Goal: Information Seeking & Learning: Learn about a topic

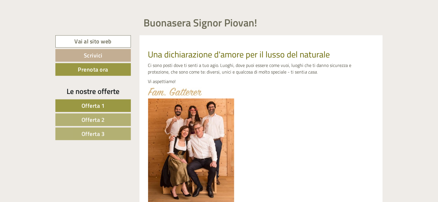
scroll to position [229, 0]
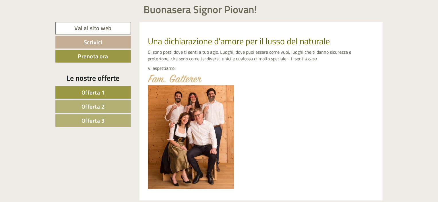
click at [93, 89] on span "Offerta 1" at bounding box center [93, 92] width 23 height 9
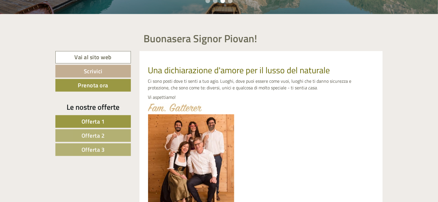
scroll to position [151, 0]
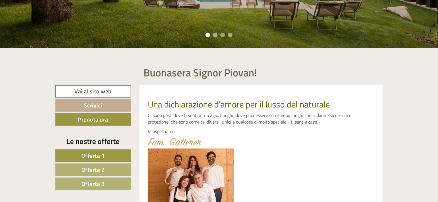
scroll to position [201, 0]
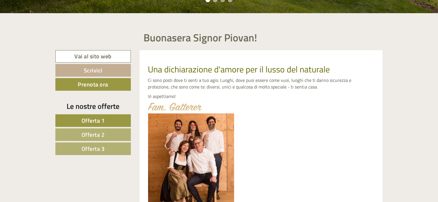
click at [97, 133] on span "Offerta 2" at bounding box center [93, 134] width 23 height 9
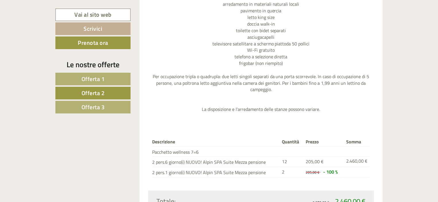
scroll to position [754, 0]
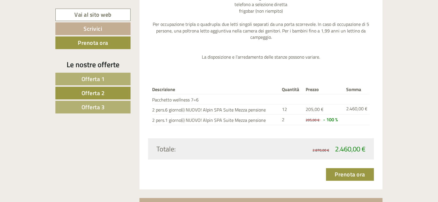
click at [101, 107] on span "Offerta 3" at bounding box center [93, 106] width 23 height 9
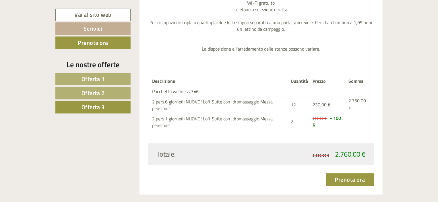
scroll to position [783, 0]
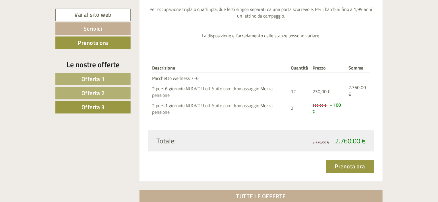
drag, startPoint x: 235, startPoint y: 112, endPoint x: 169, endPoint y: 126, distance: 68.0
click at [184, 129] on div "Descrizione Quantità Prezzo Somma Pacchetto wellness 7=6 2 pers.6 giorno(i) NUO…" at bounding box center [261, 90] width 226 height 80
click at [196, 119] on div "Descrizione Quantità Prezzo Somma Pacchetto wellness 7=6 2 pers.6 giorno(i) NUO…" at bounding box center [261, 90] width 226 height 80
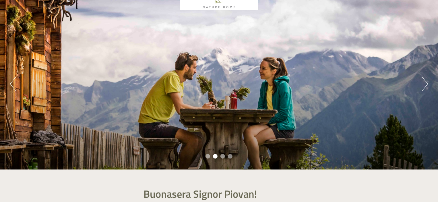
scroll to position [0, 0]
